Goal: Use online tool/utility: Utilize a website feature to perform a specific function

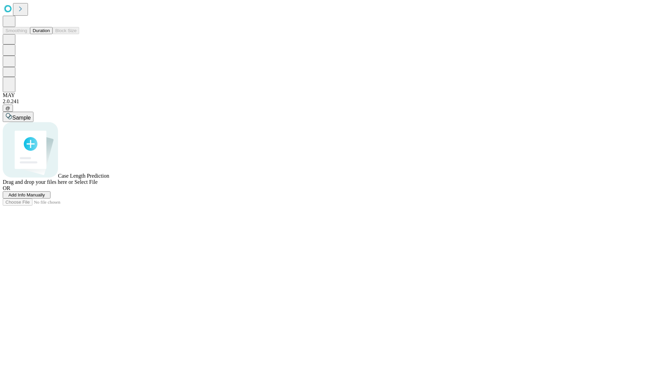
click at [50, 34] on button "Duration" at bounding box center [41, 30] width 23 height 7
click at [31, 115] on span "Sample" at bounding box center [21, 118] width 18 height 6
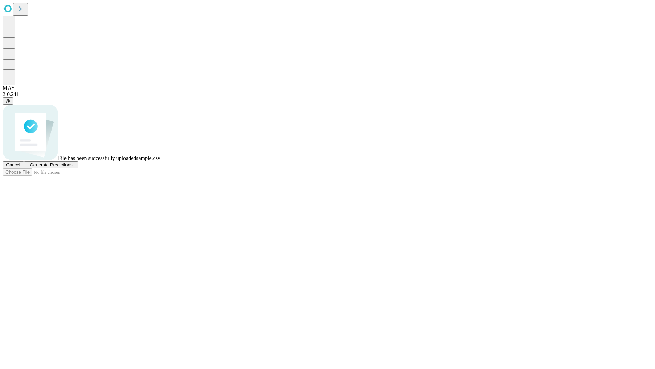
click at [72, 167] on span "Generate Predictions" at bounding box center [51, 164] width 43 height 5
